Goal: Task Accomplishment & Management: Use online tool/utility

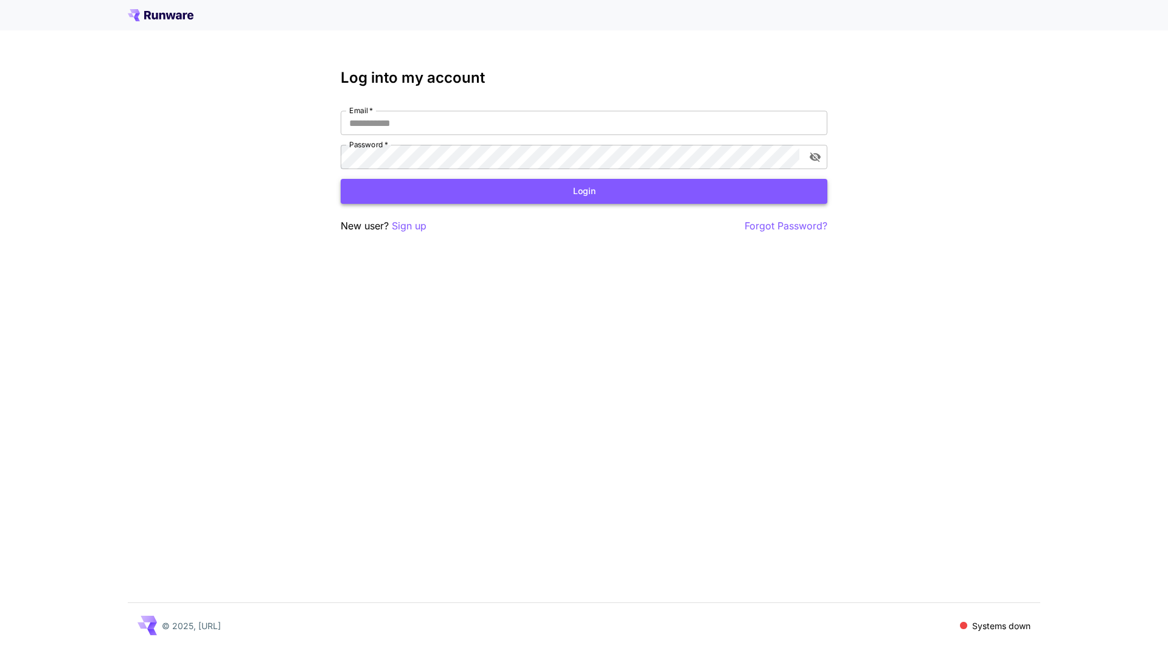
type input "**********"
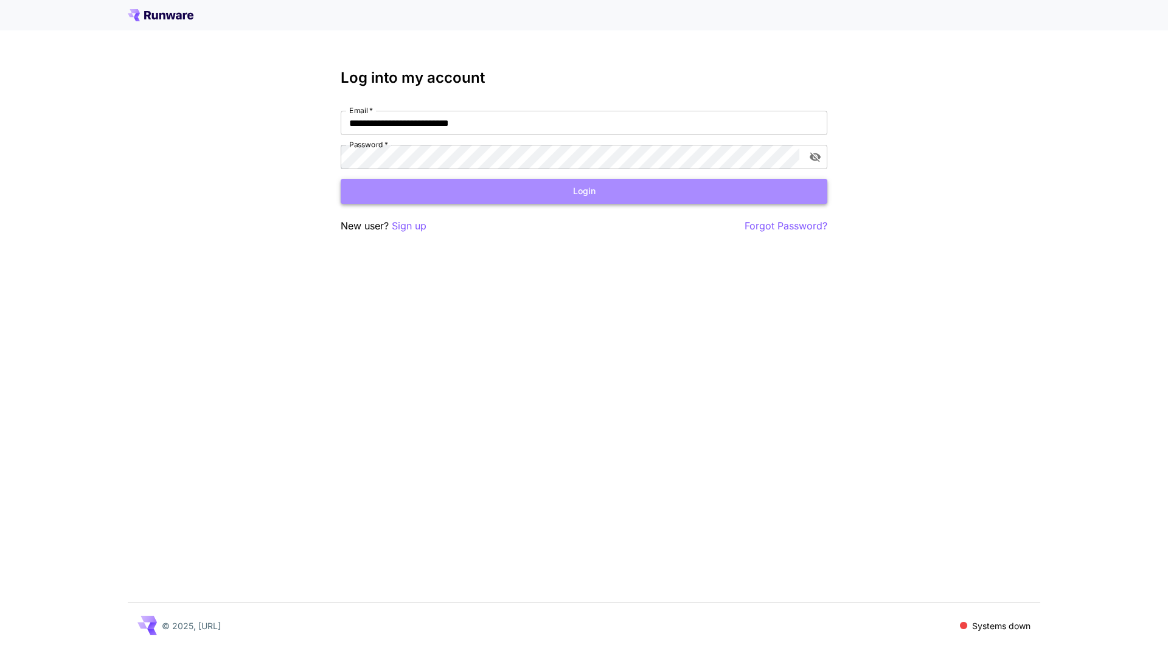
click at [372, 188] on button "Login" at bounding box center [584, 191] width 487 height 25
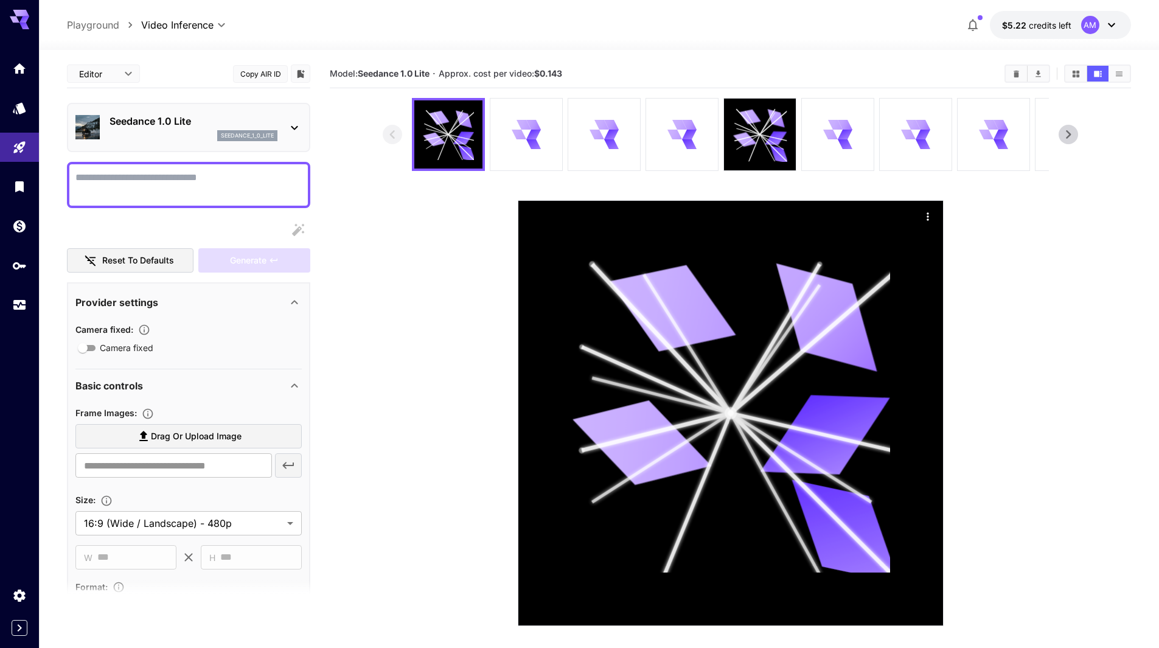
click at [437, 457] on section at bounding box center [730, 362] width 695 height 528
click at [402, 429] on section at bounding box center [730, 362] width 695 height 528
